Goal: Task Accomplishment & Management: Manage account settings

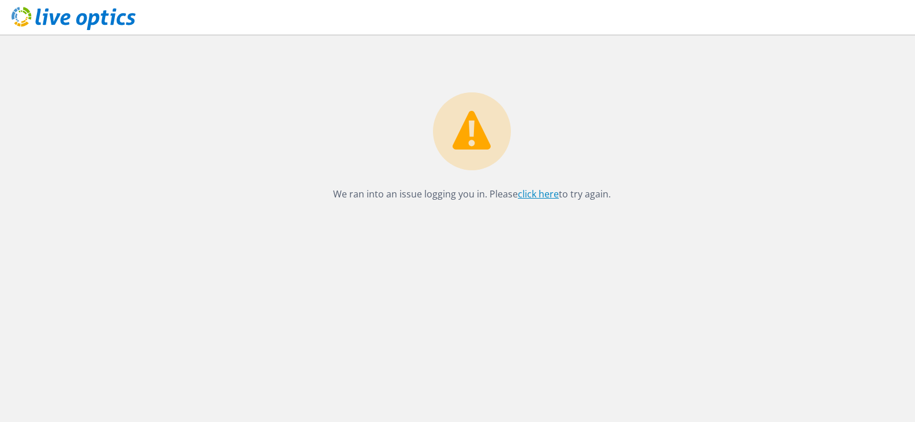
click at [530, 192] on link "click here" at bounding box center [538, 194] width 41 height 13
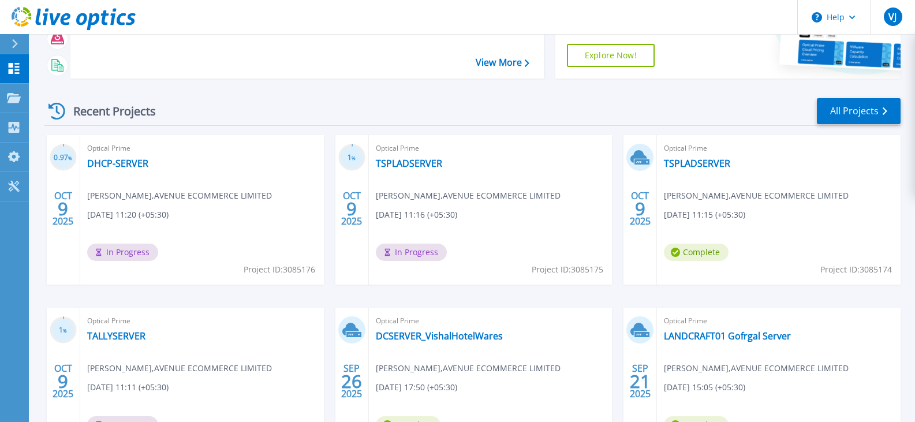
scroll to position [173, 0]
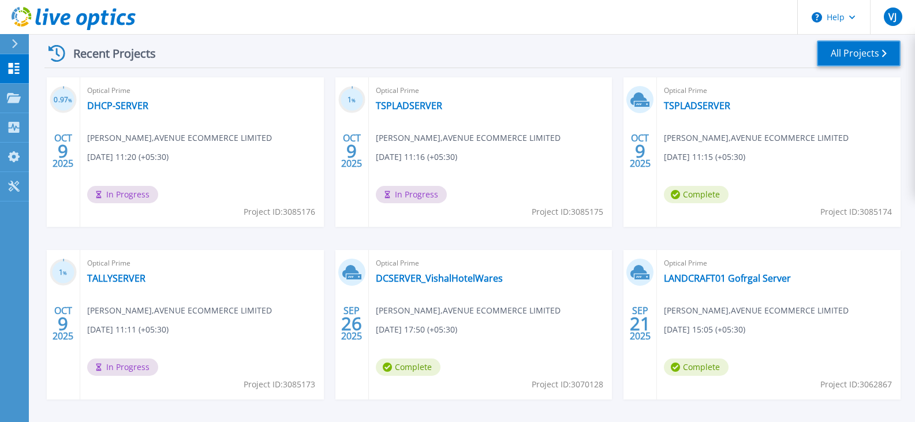
click at [885, 54] on icon at bounding box center [884, 54] width 5 height 8
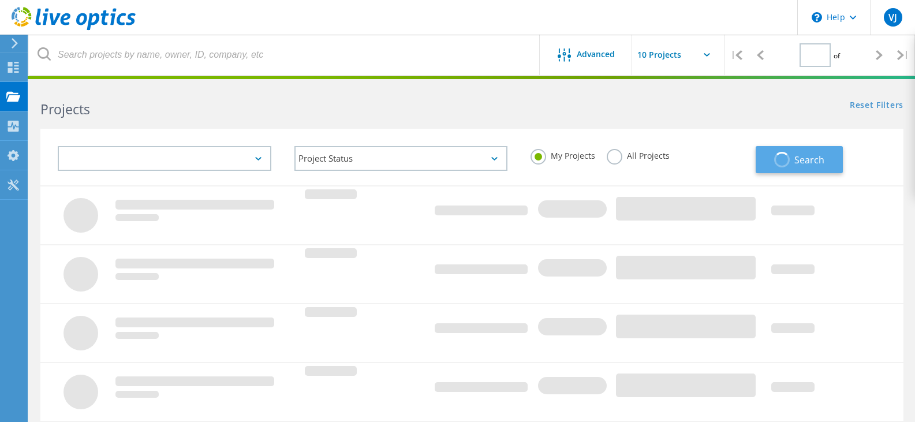
type input "1"
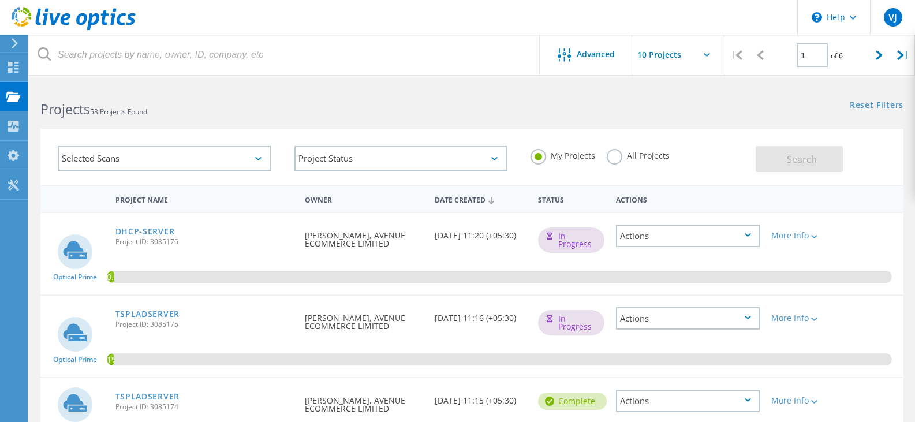
scroll to position [173, 0]
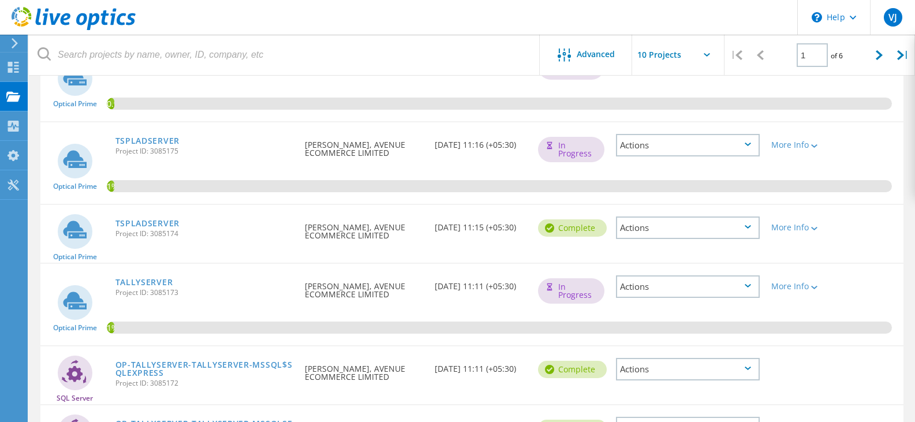
click at [757, 226] on div "Actions" at bounding box center [688, 228] width 144 height 23
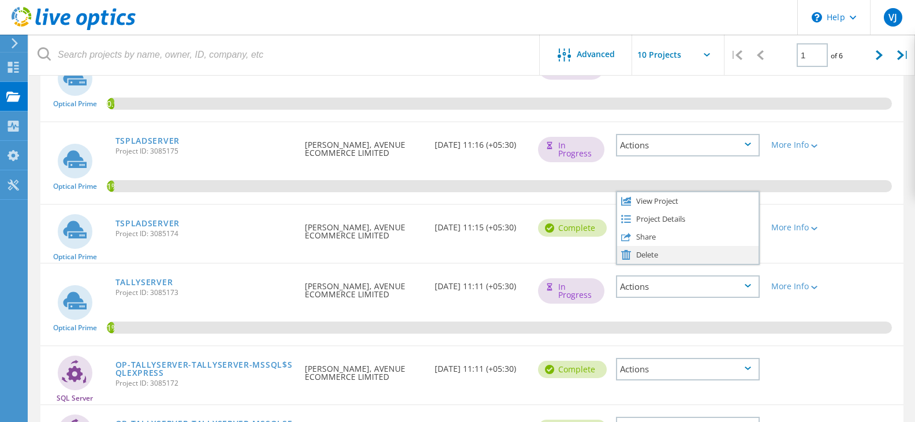
click at [656, 258] on div "Delete" at bounding box center [687, 255] width 141 height 18
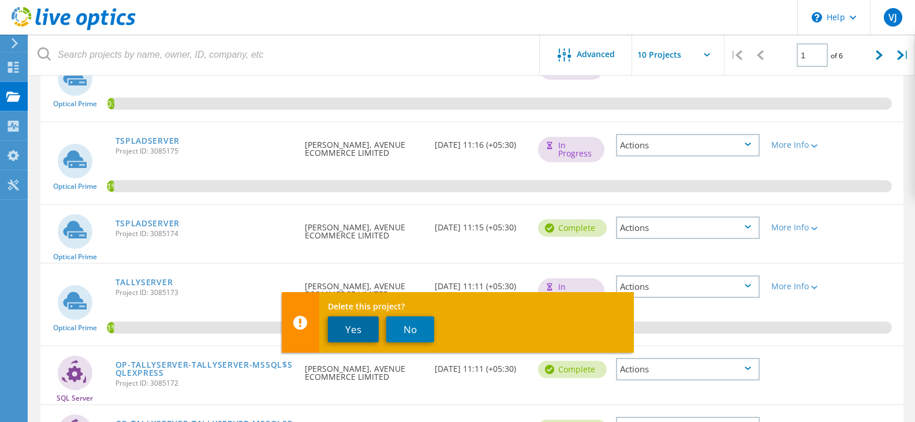
click at [341, 329] on button "Yes" at bounding box center [353, 329] width 51 height 26
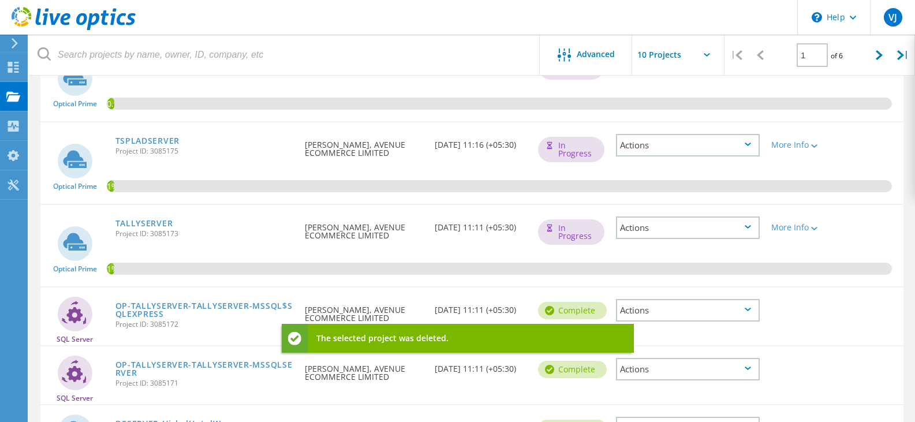
click at [877, 216] on div "1%" at bounding box center [471, 245] width 863 height 81
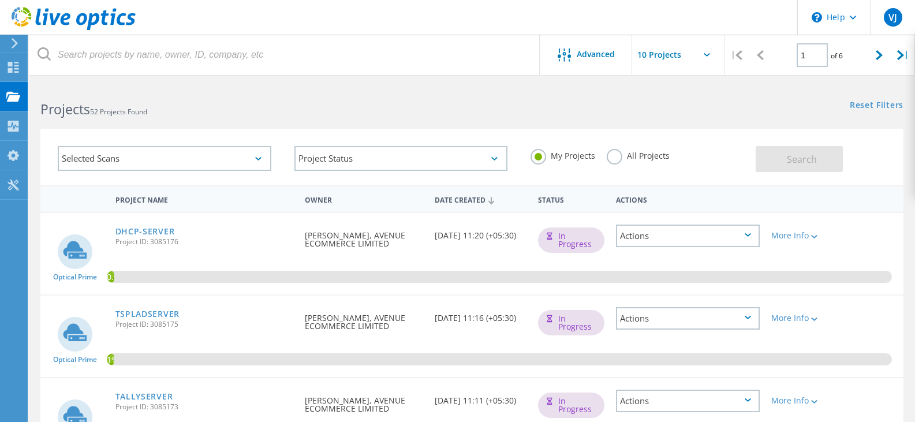
scroll to position [58, 0]
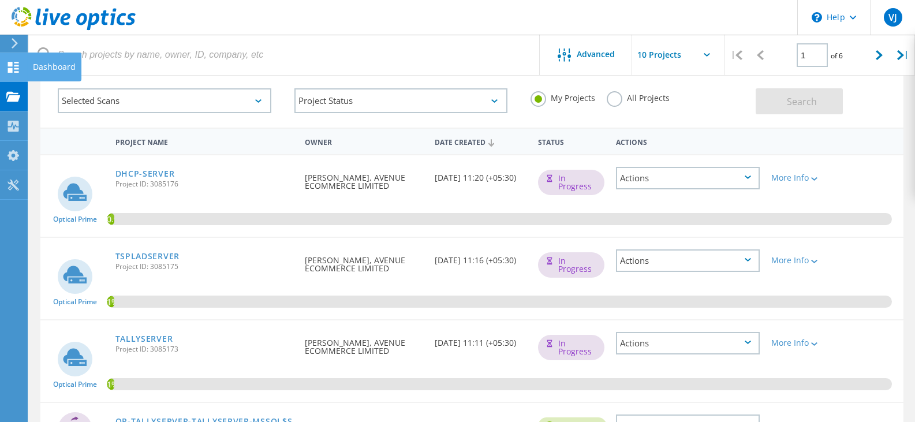
click at [8, 69] on icon at bounding box center [13, 67] width 14 height 11
click at [50, 68] on div "Dashboard" at bounding box center [54, 67] width 43 height 8
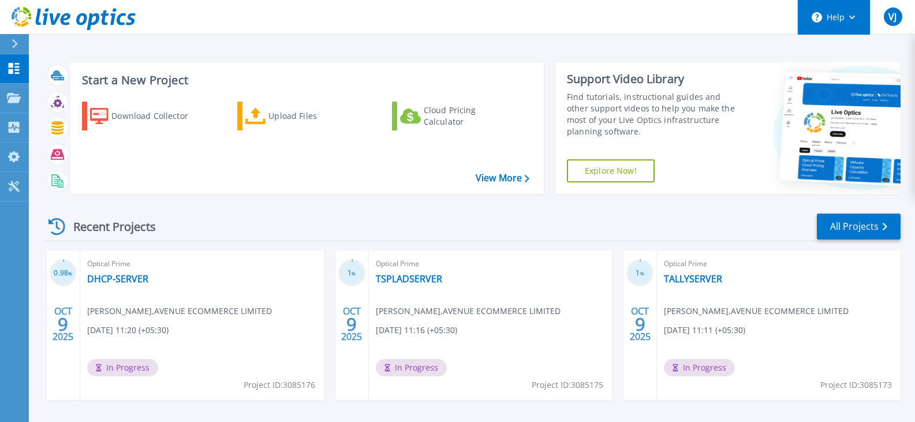
click at [860, 17] on button "Help" at bounding box center [834, 17] width 72 height 35
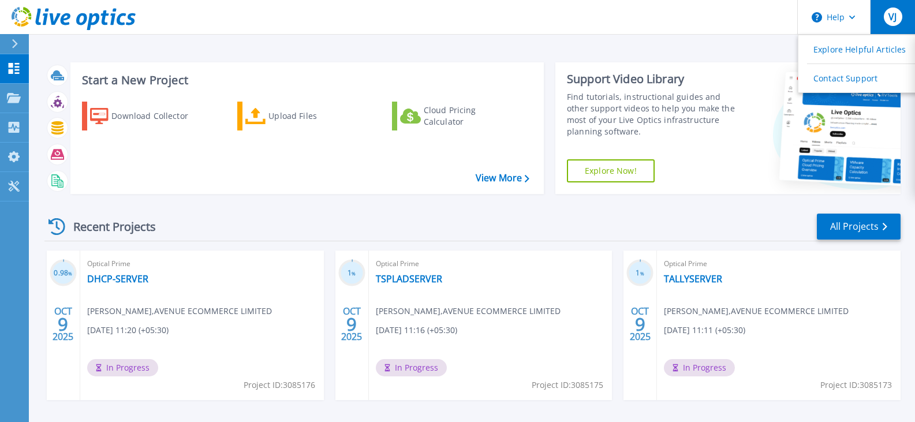
click at [891, 13] on span "VJ" at bounding box center [893, 16] width 8 height 9
drag, startPoint x: 290, startPoint y: 73, endPoint x: 134, endPoint y: 374, distance: 338.9
click at [289, 78] on div "Start a New Project Download Collector Upload Files Cloud Pricing Calculator Vi…" at bounding box center [307, 128] width 474 height 132
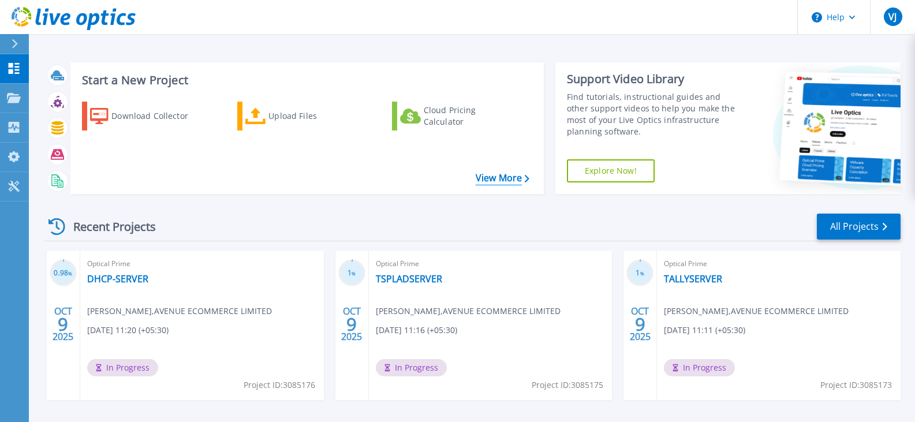
click at [527, 178] on icon at bounding box center [527, 179] width 5 height 8
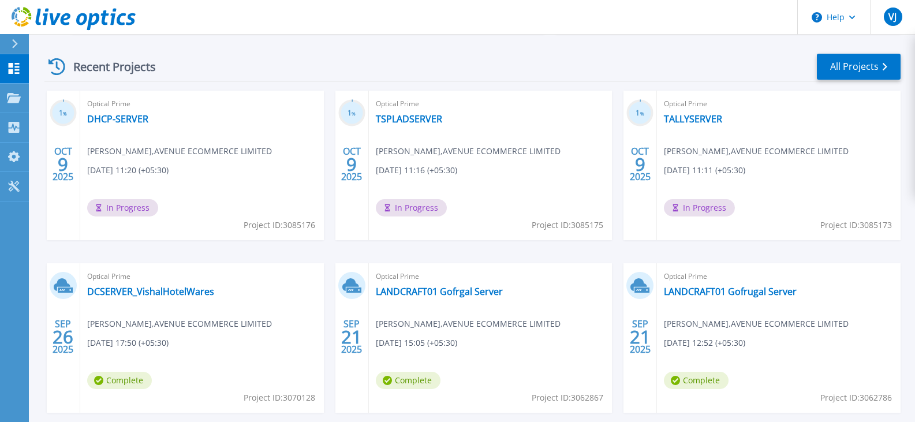
scroll to position [44, 0]
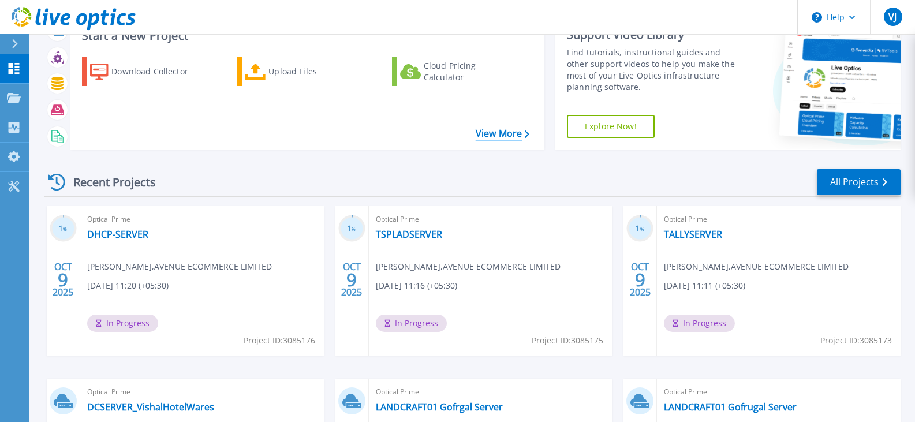
click at [513, 131] on link "View More" at bounding box center [503, 133] width 54 height 11
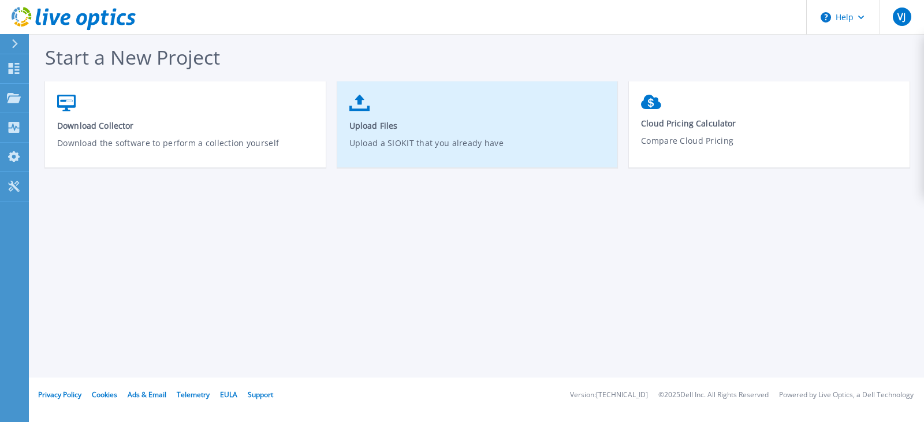
click at [359, 128] on span "Upload Files" at bounding box center [477, 125] width 257 height 11
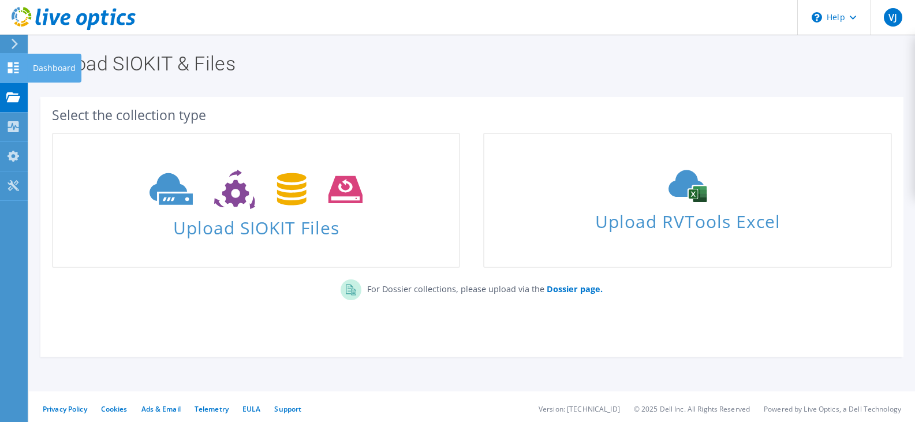
click at [19, 64] on icon at bounding box center [13, 67] width 14 height 11
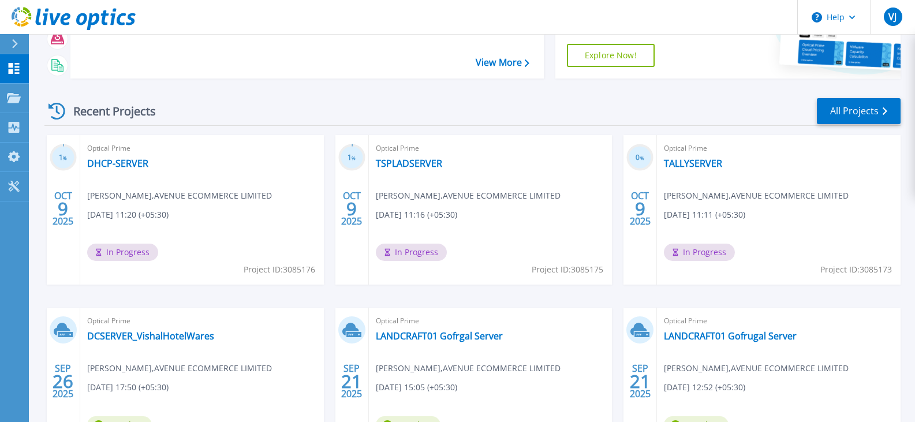
scroll to position [173, 0]
